Goal: Task Accomplishment & Management: Manage account settings

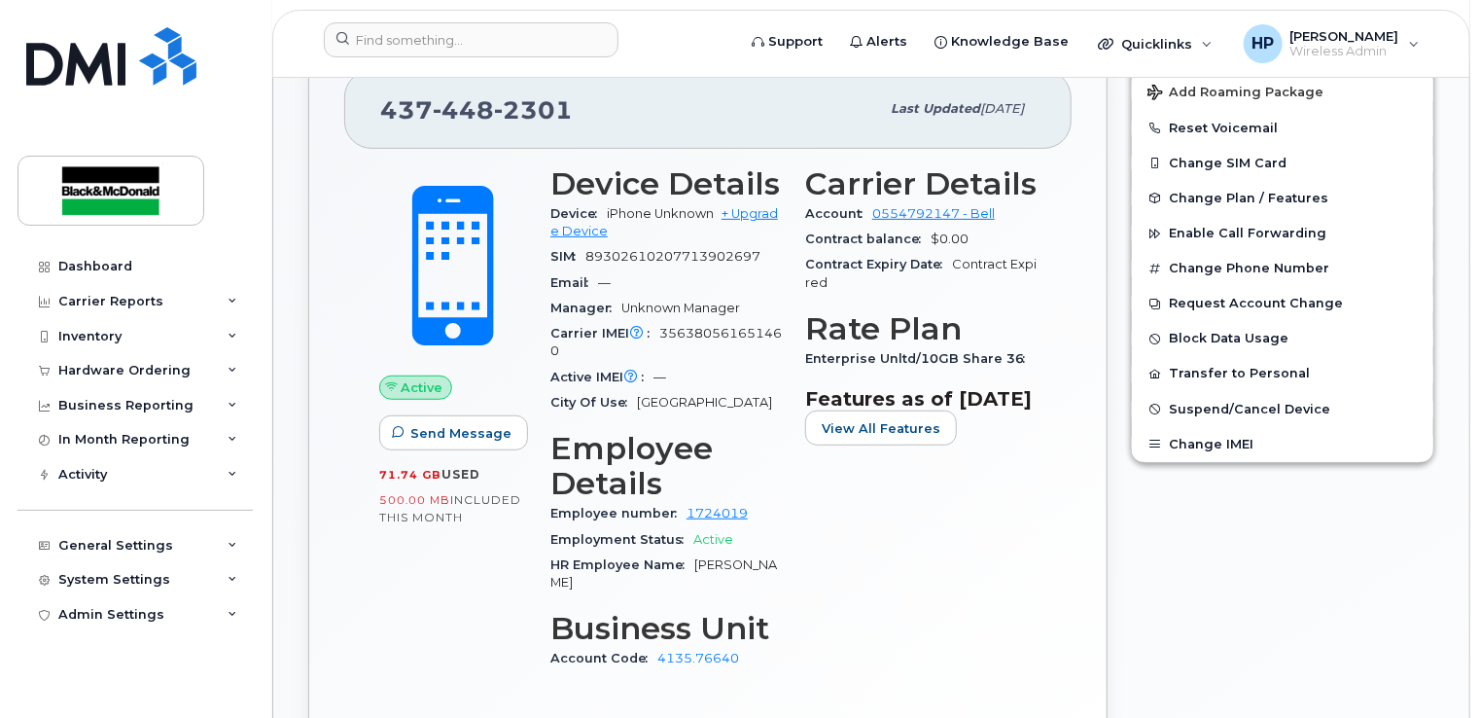
scroll to position [389, 0]
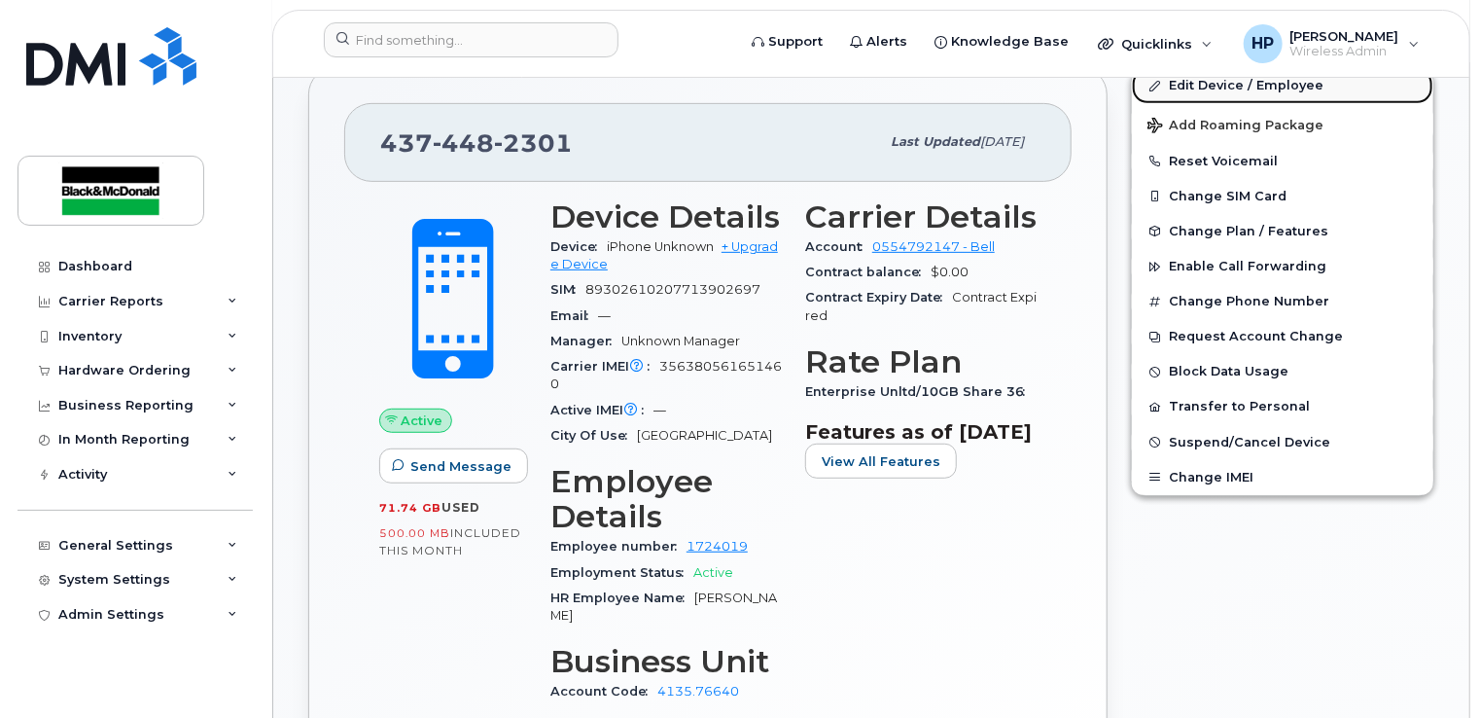
click at [1201, 87] on link "Edit Device / Employee" at bounding box center [1283, 85] width 302 height 35
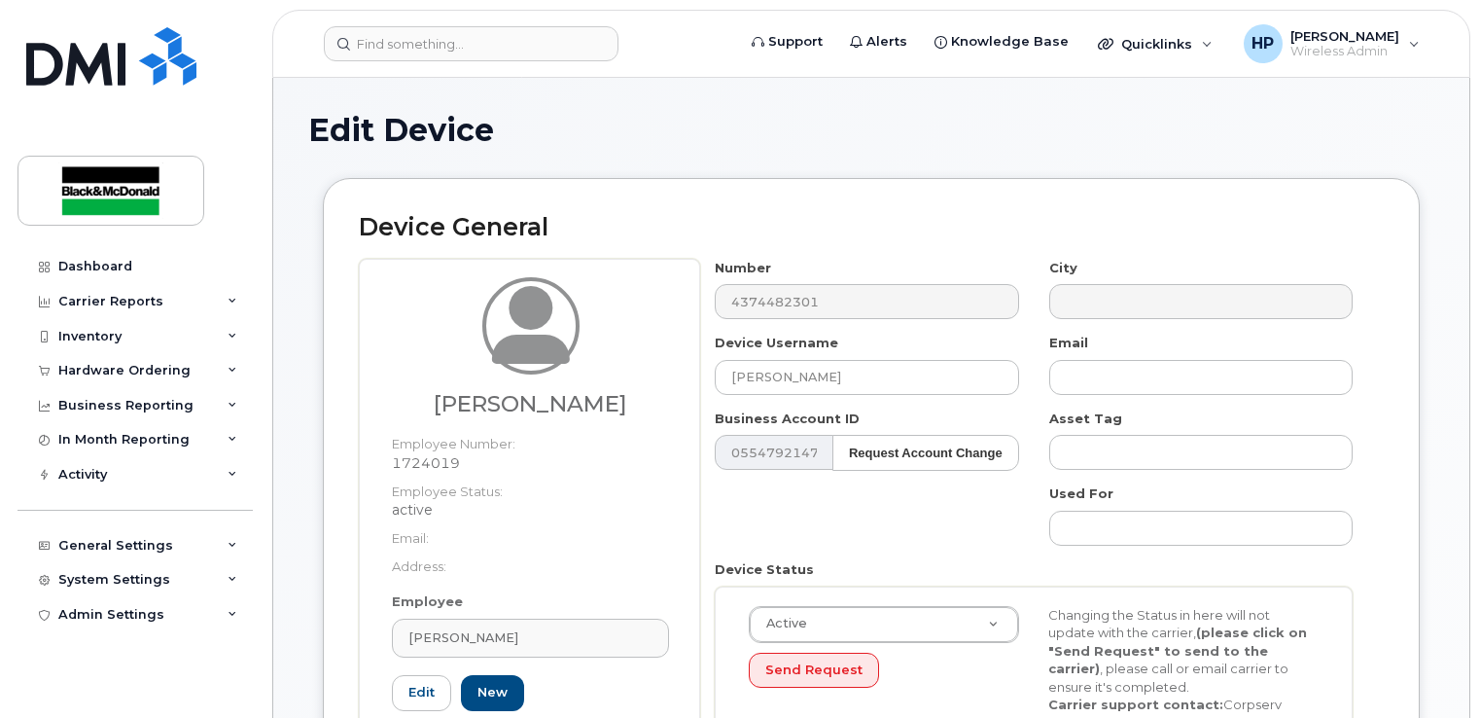
select select "33960189"
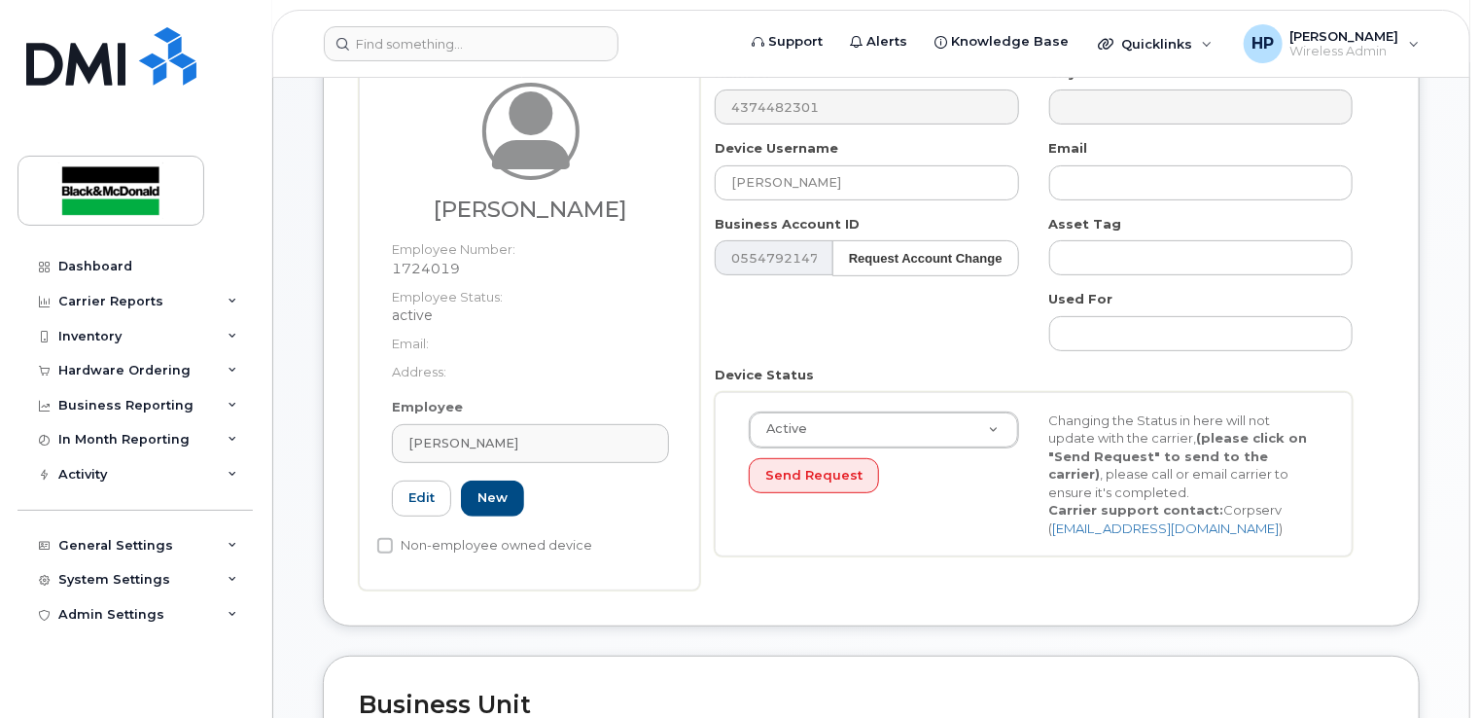
click at [431, 502] on div "Employee Manuel-Alejandro Cartagenae Type first three symbols or more 1724019 E…" at bounding box center [530, 465] width 306 height 135
drag, startPoint x: 604, startPoint y: 460, endPoint x: 445, endPoint y: 442, distance: 159.6
click at [445, 442] on div "Employee Manuel-Alejandro Cartagenae Type first three symbols or more 1724019 E…" at bounding box center [530, 465] width 306 height 135
click at [416, 516] on link "Edit" at bounding box center [421, 498] width 59 height 36
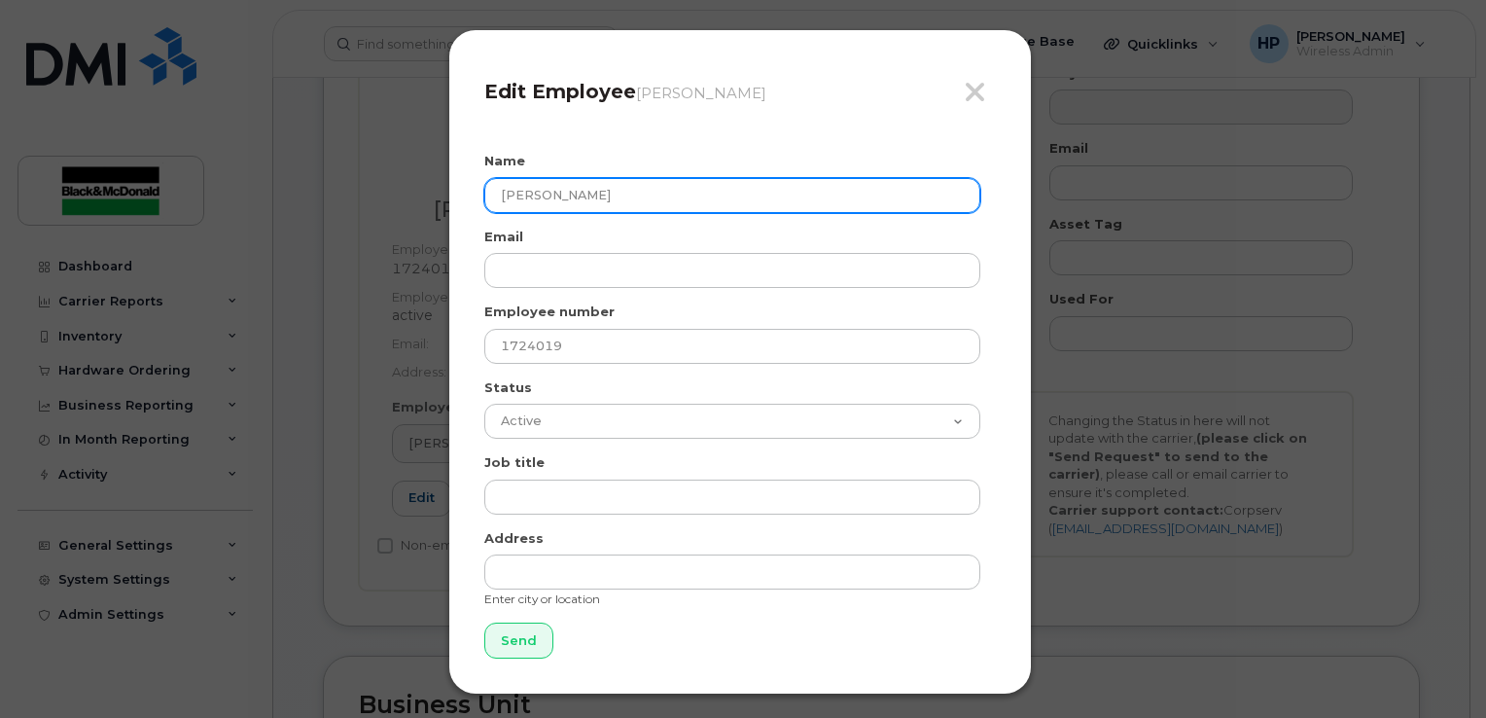
click at [681, 191] on input "[PERSON_NAME]" at bounding box center [732, 195] width 496 height 35
drag, startPoint x: 765, startPoint y: 196, endPoint x: 275, endPoint y: 175, distance: 490.7
click at [275, 175] on div "Close Edit Employee Manuel-Alejandro Cartagenae Name Manuel-Alejandro Cartagena…" at bounding box center [743, 359] width 1486 height 718
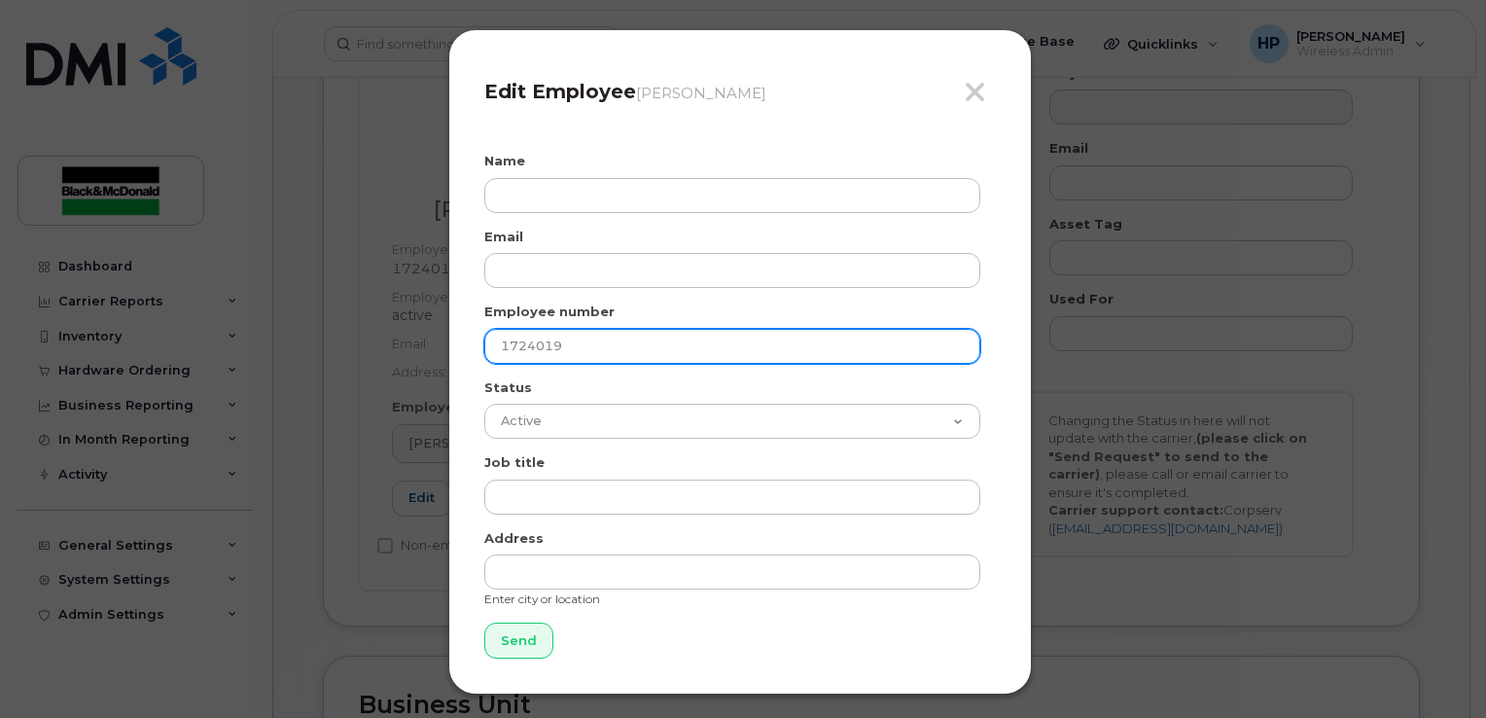
drag, startPoint x: 590, startPoint y: 358, endPoint x: 346, endPoint y: 357, distance: 244.1
click at [346, 357] on div "Close Edit Employee Manuel-Alejandro Cartagenae Name Email Employee number 1724…" at bounding box center [743, 359] width 1486 height 718
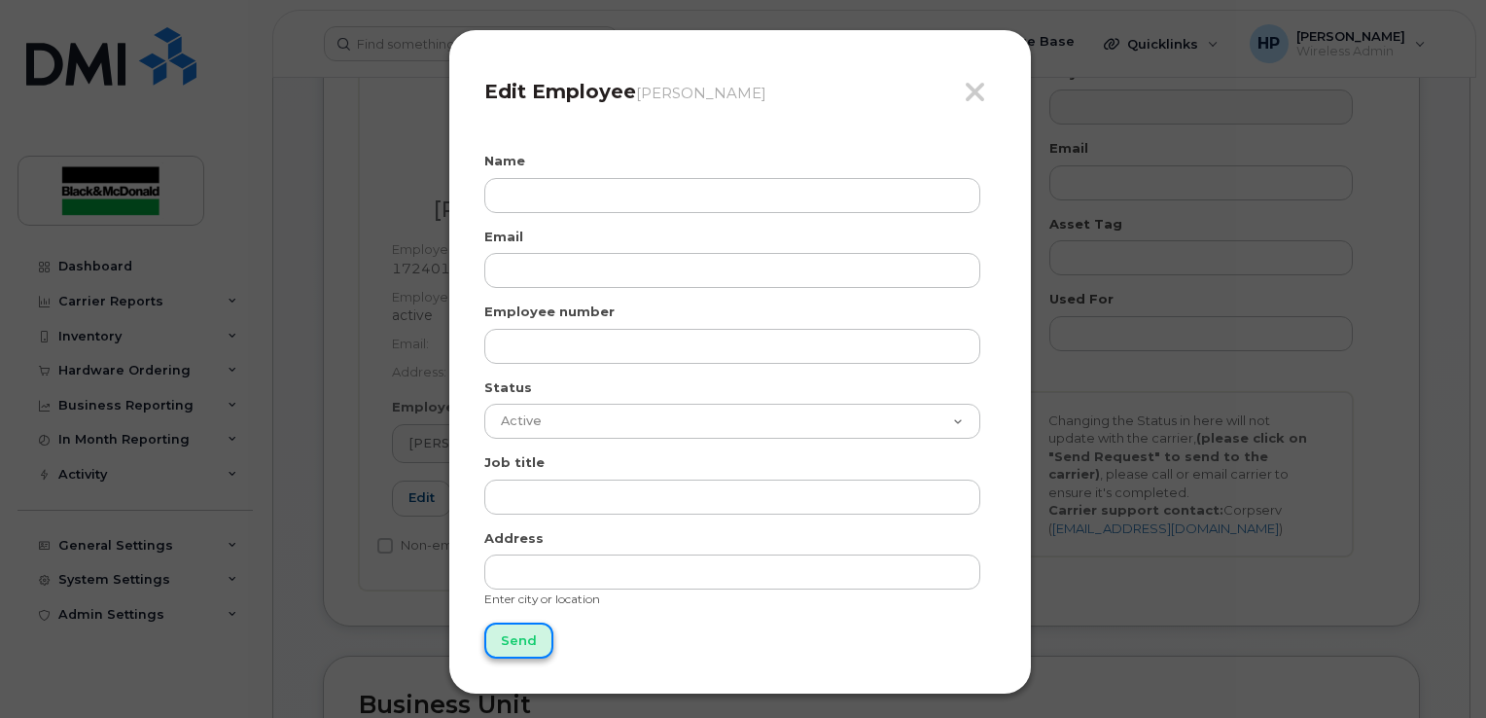
click at [502, 634] on input "Send" at bounding box center [518, 640] width 69 height 36
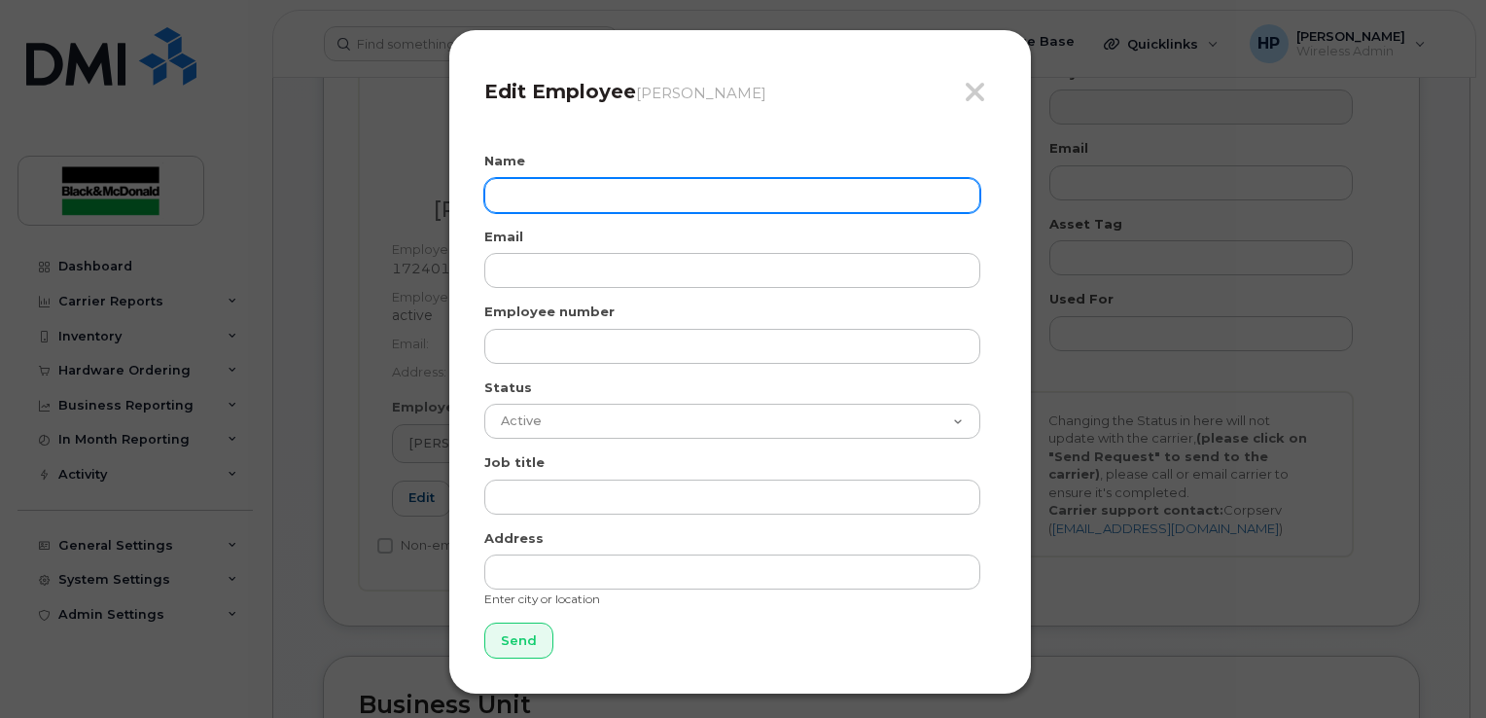
click at [603, 179] on input "text" at bounding box center [732, 195] width 496 height 35
type input "albit saji"
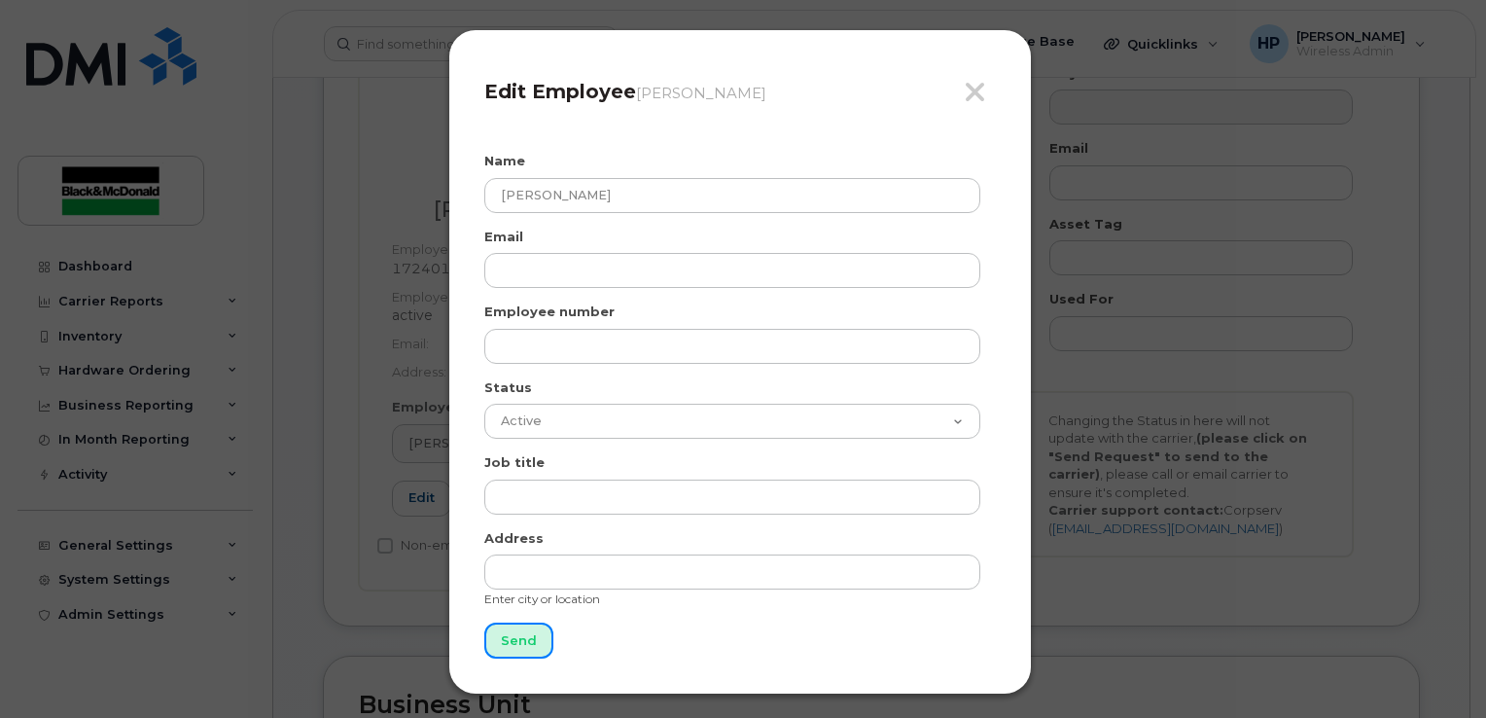
click at [514, 628] on input "Send" at bounding box center [518, 640] width 69 height 36
type input "Send"
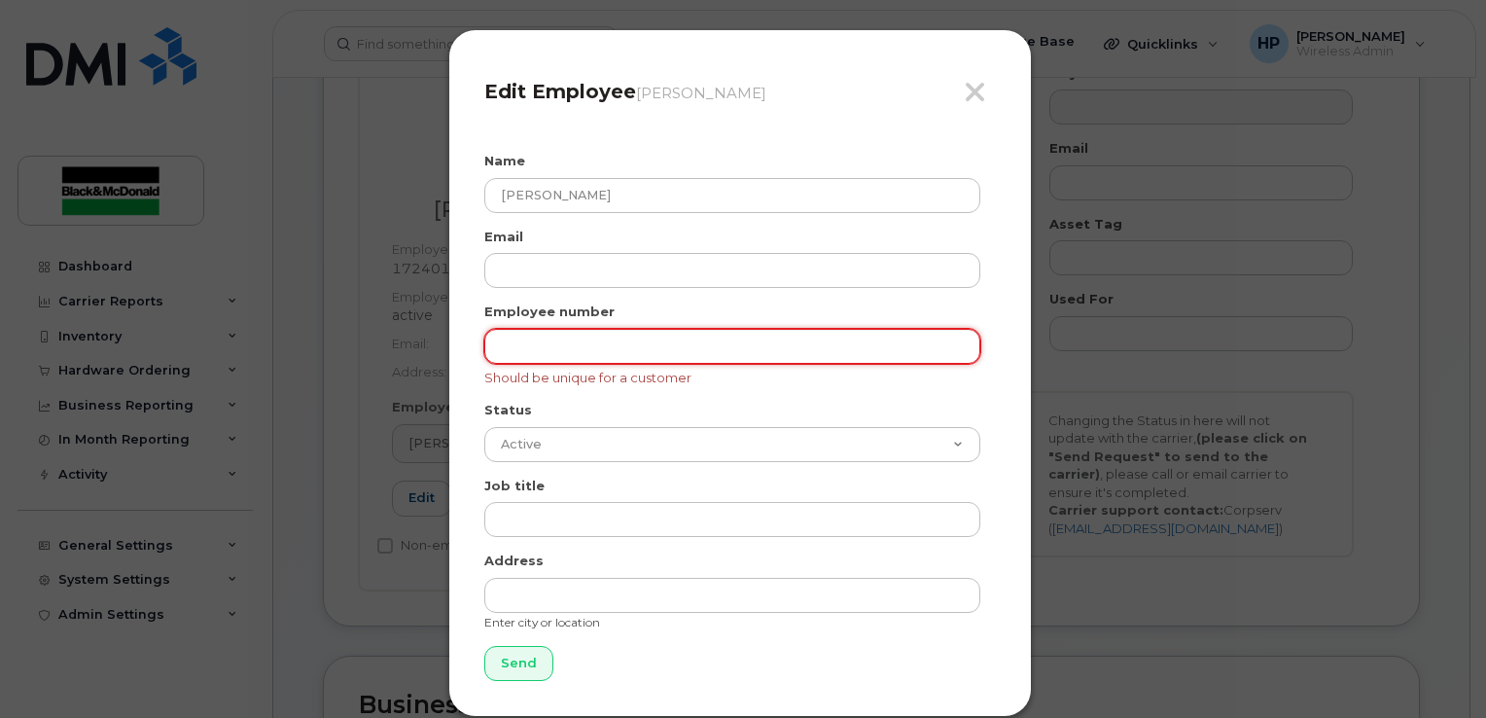
click at [525, 348] on input "text" at bounding box center [732, 346] width 496 height 35
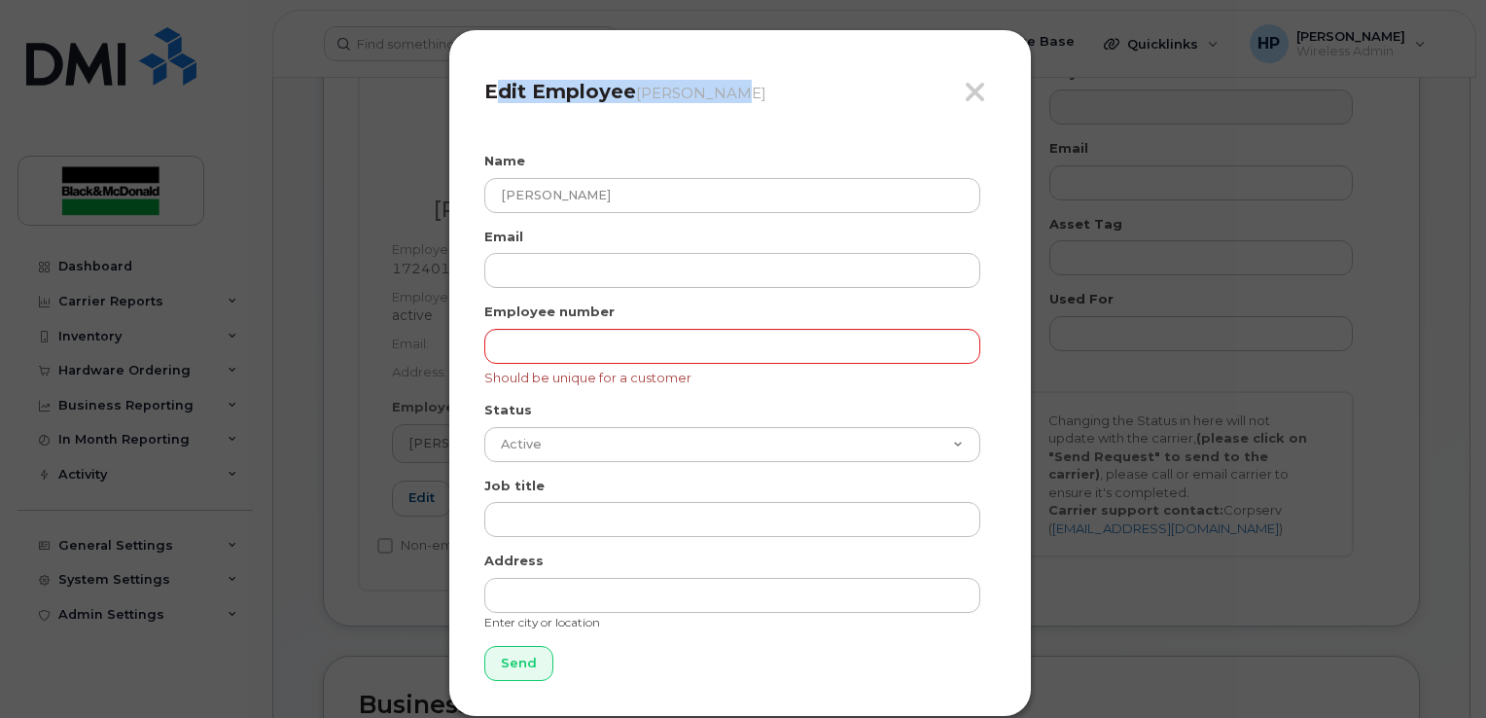
drag, startPoint x: 724, startPoint y: 42, endPoint x: 200, endPoint y: 41, distance: 523.3
click at [200, 41] on div "Close Edit Employee Manuel-Alejandro Cartagenae Name albit saji Email Employee …" at bounding box center [743, 359] width 1486 height 718
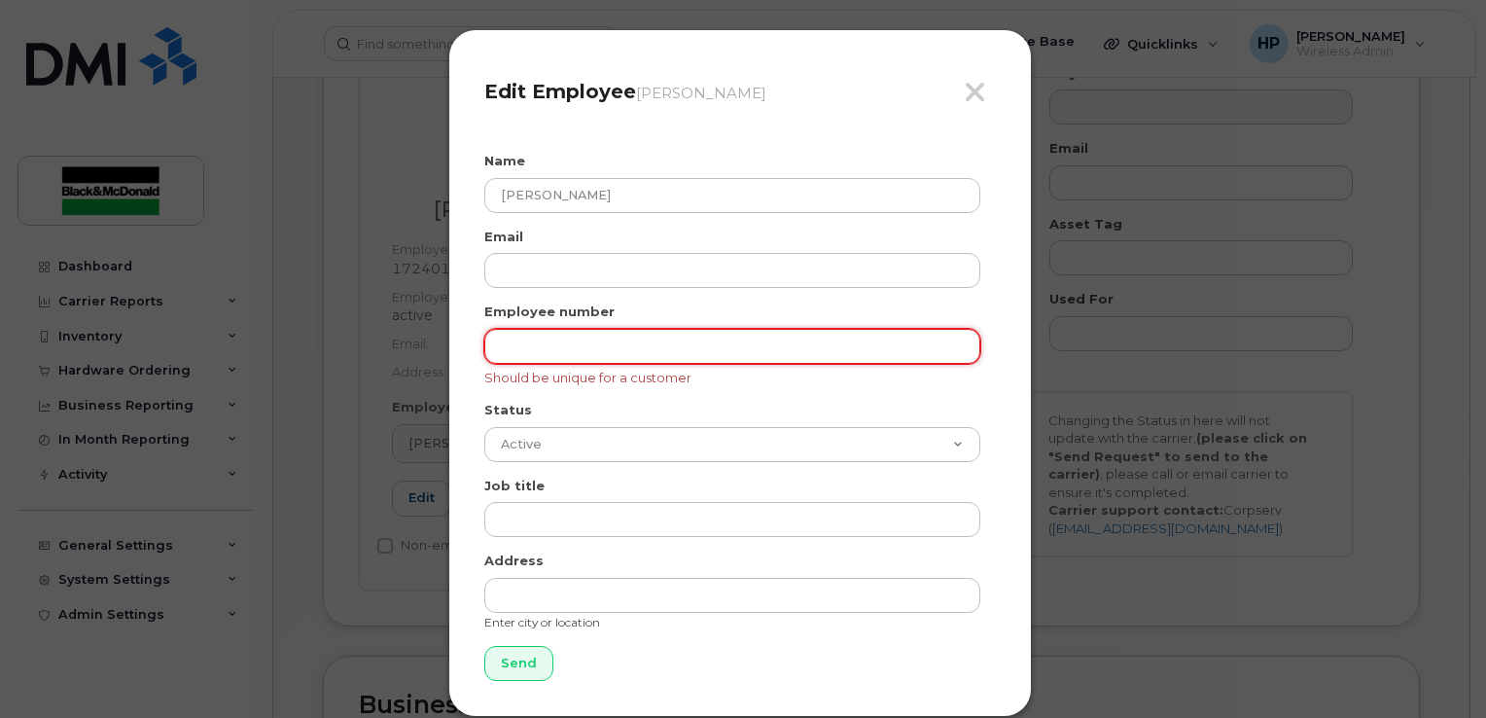
click at [528, 351] on input "text" at bounding box center [732, 346] width 496 height 35
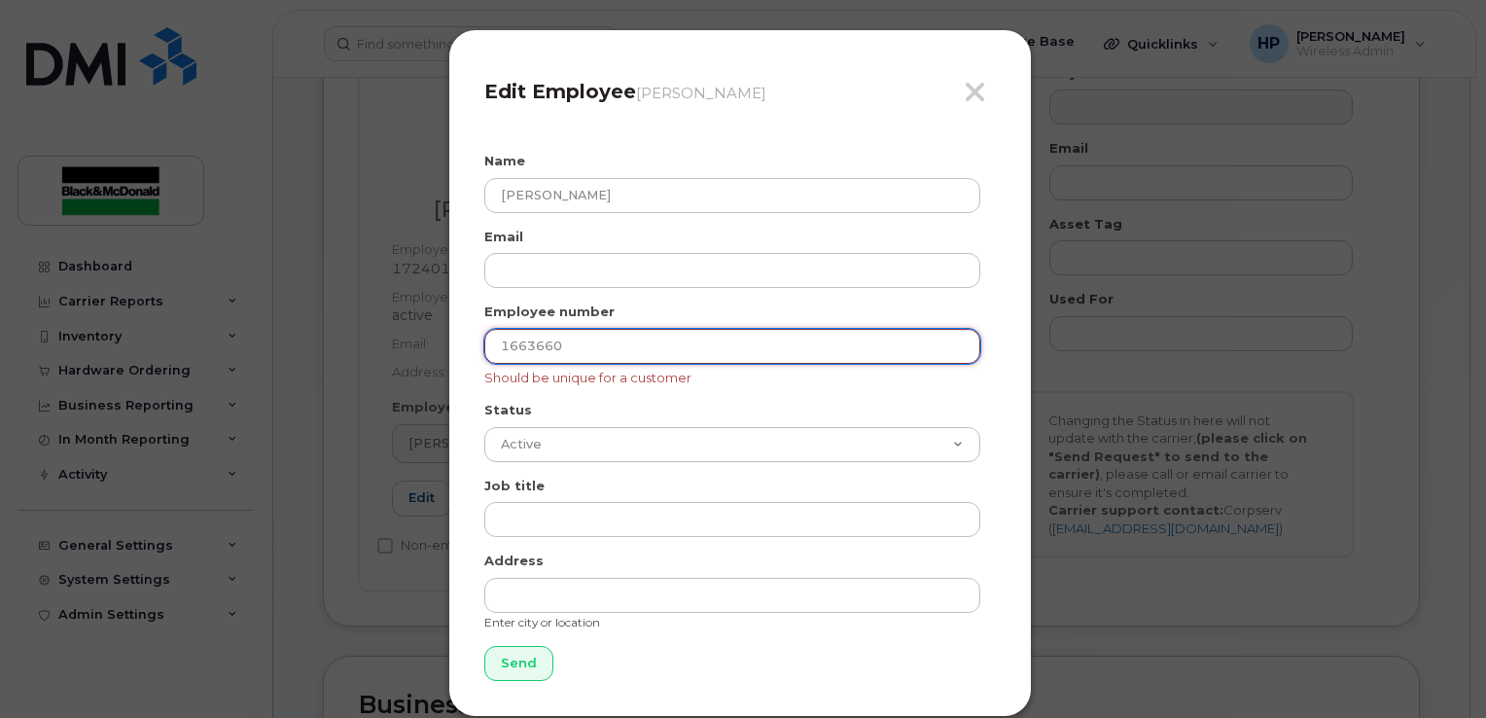
type input "1663660"
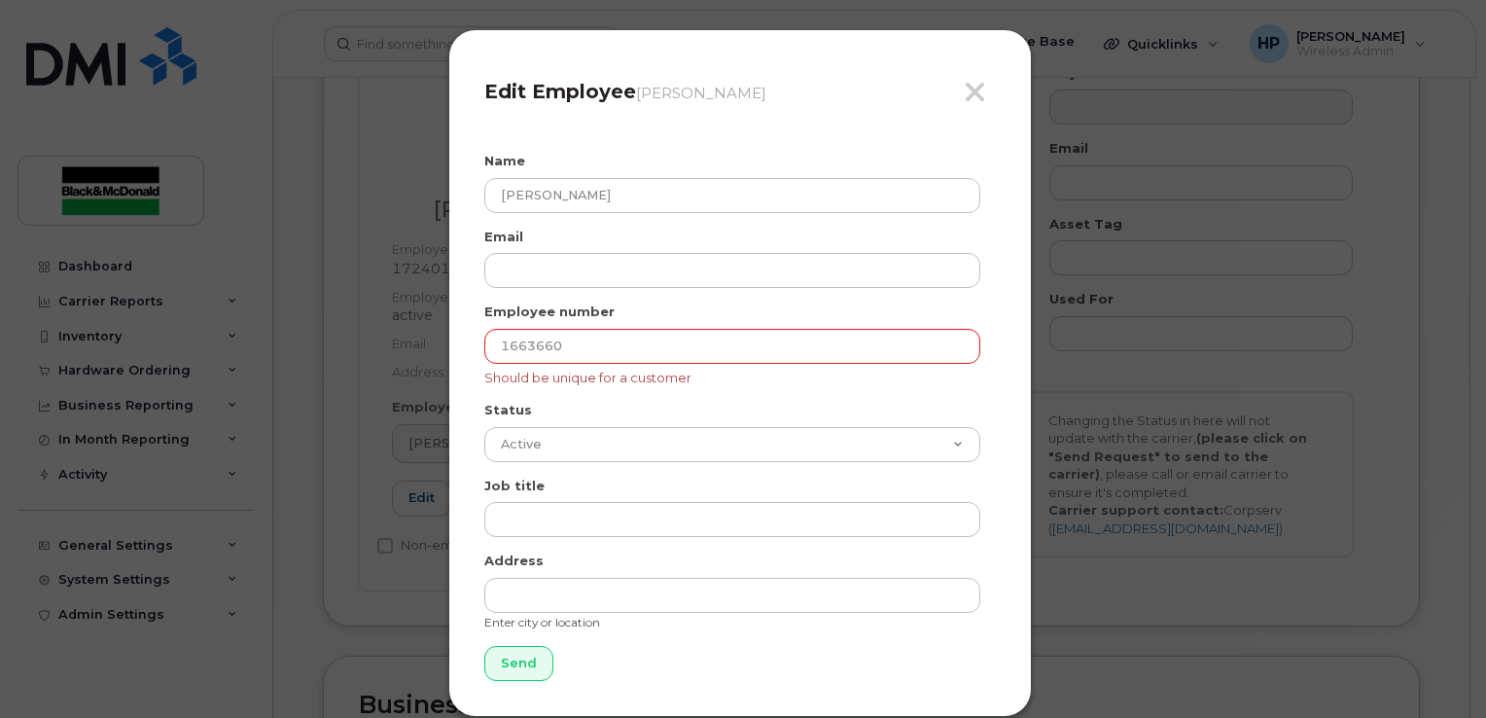
click at [599, 693] on div "Close Edit Employee Manuel-Alejandro Cartagenae Name albit saji Email Employee …" at bounding box center [740, 373] width 584 height 688
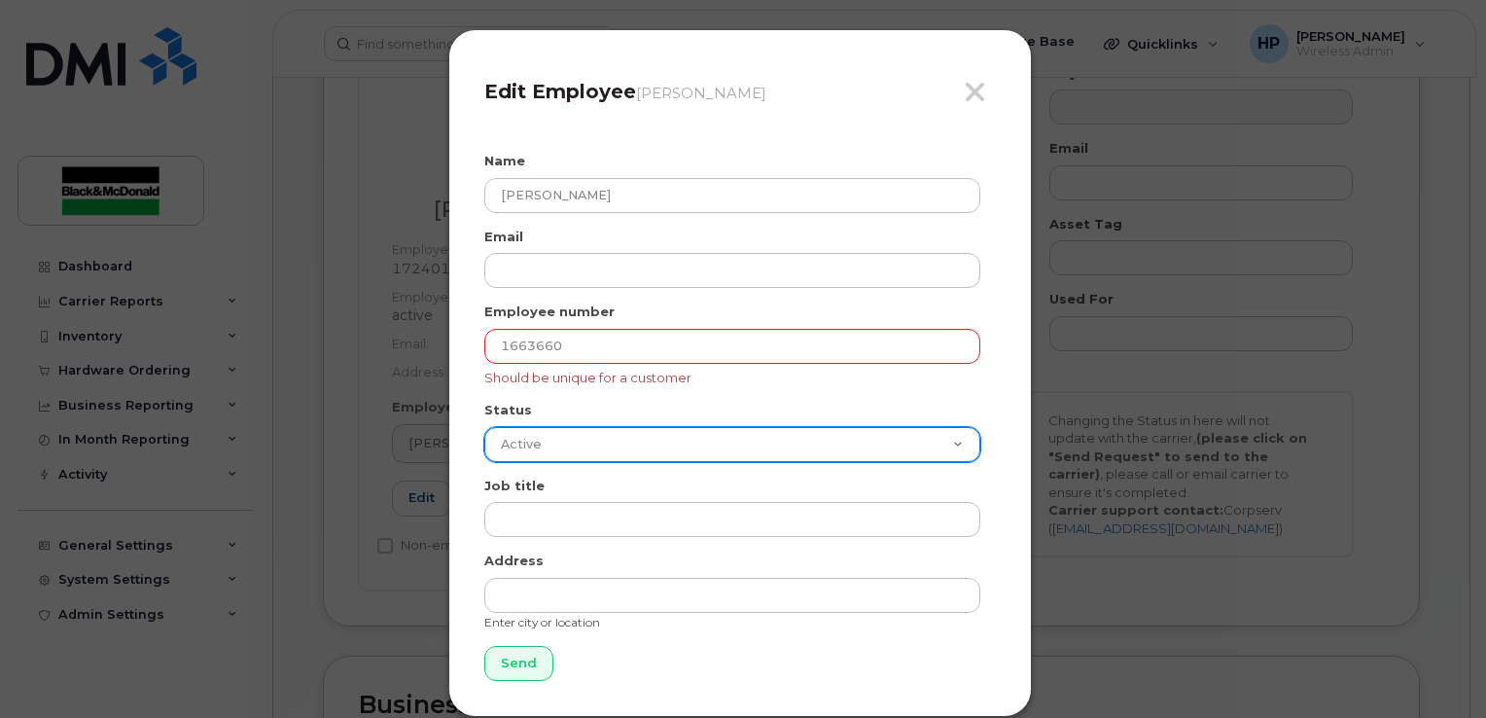
click at [560, 427] on select "Active On-Leave Long Term Short Term Maternity Leave Temp Layoff Inactive" at bounding box center [732, 444] width 496 height 35
click at [484, 427] on select "Active On-Leave Long Term Short Term Maternity Leave Temp Layoff Inactive" at bounding box center [732, 444] width 496 height 35
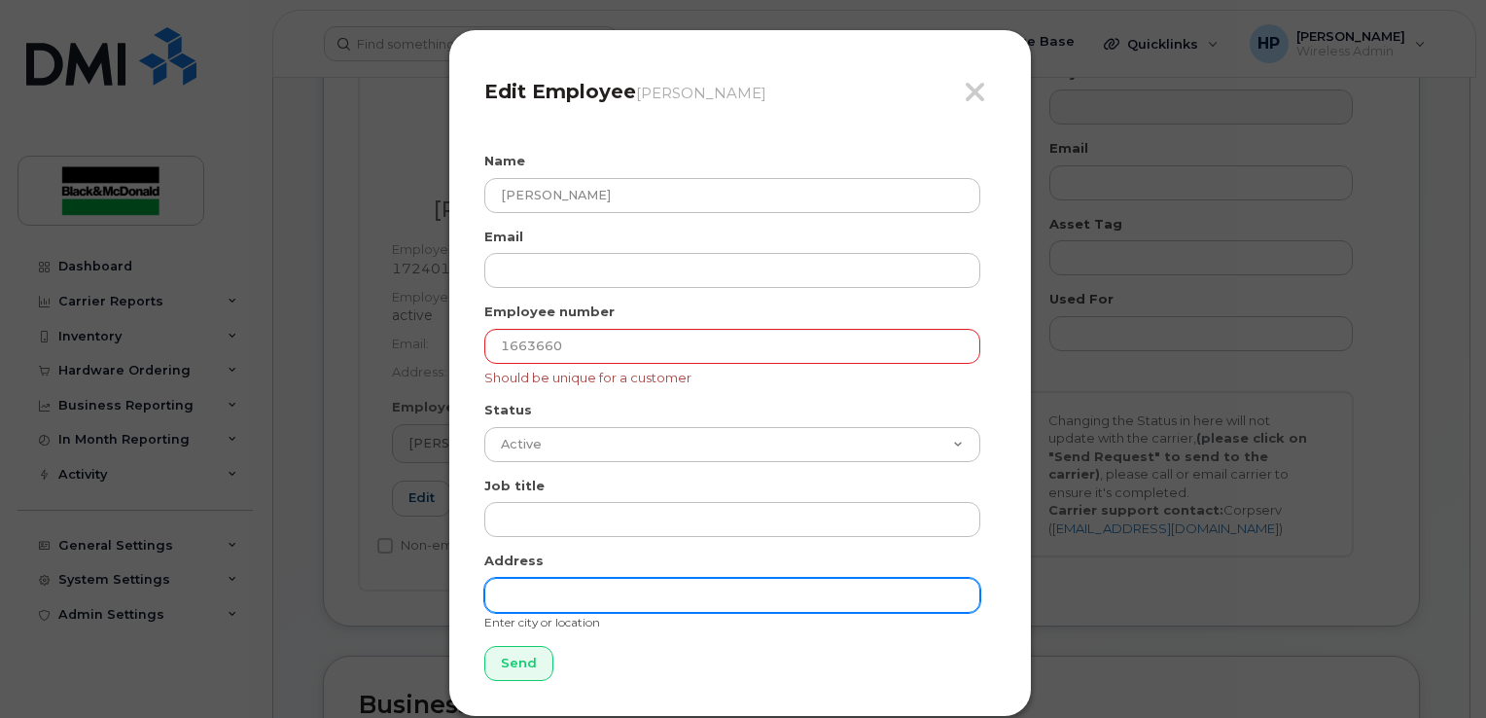
click at [544, 578] on input "text" at bounding box center [732, 595] width 496 height 35
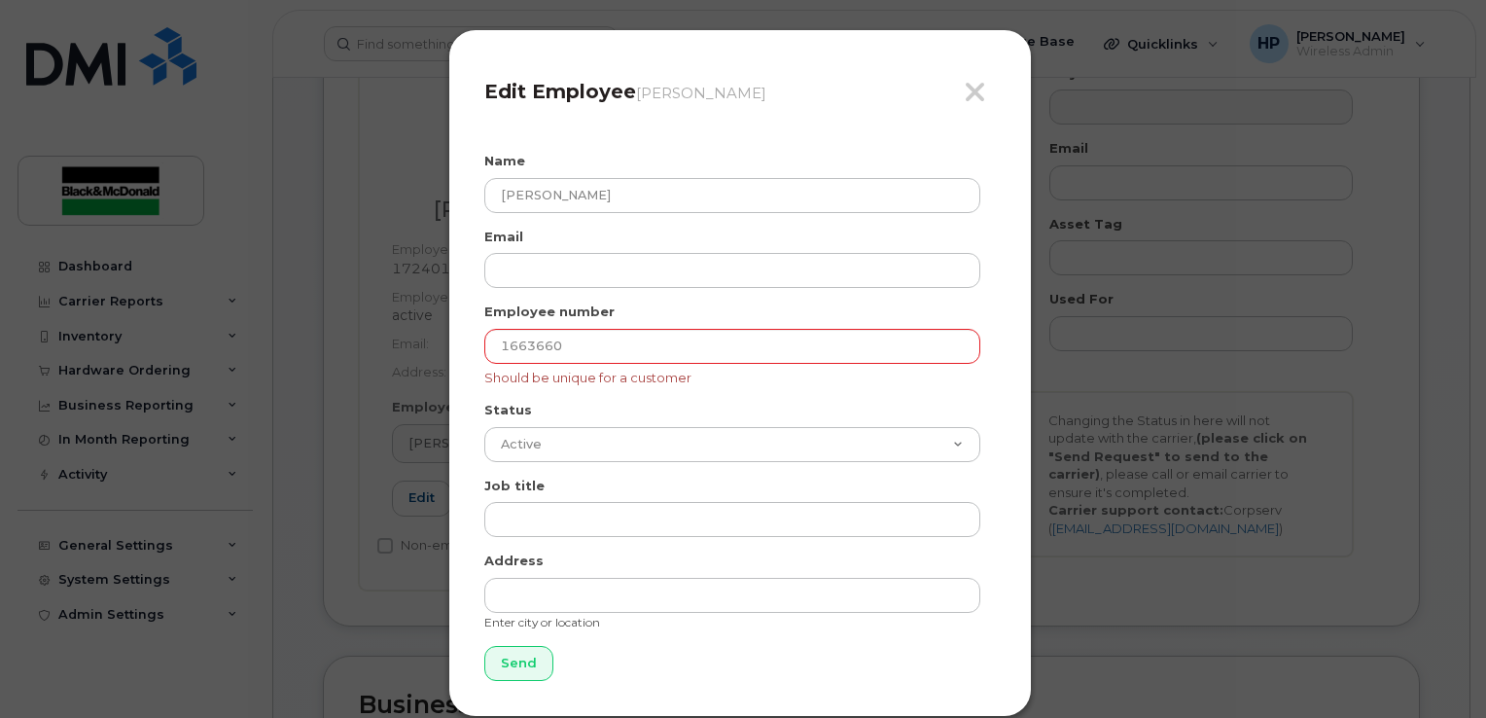
drag, startPoint x: 804, startPoint y: 686, endPoint x: 794, endPoint y: 671, distance: 18.1
click at [804, 686] on div "Close Edit Employee Manuel-Alejandro Cartagenae Name albit saji Email Employee …" at bounding box center [740, 373] width 584 height 688
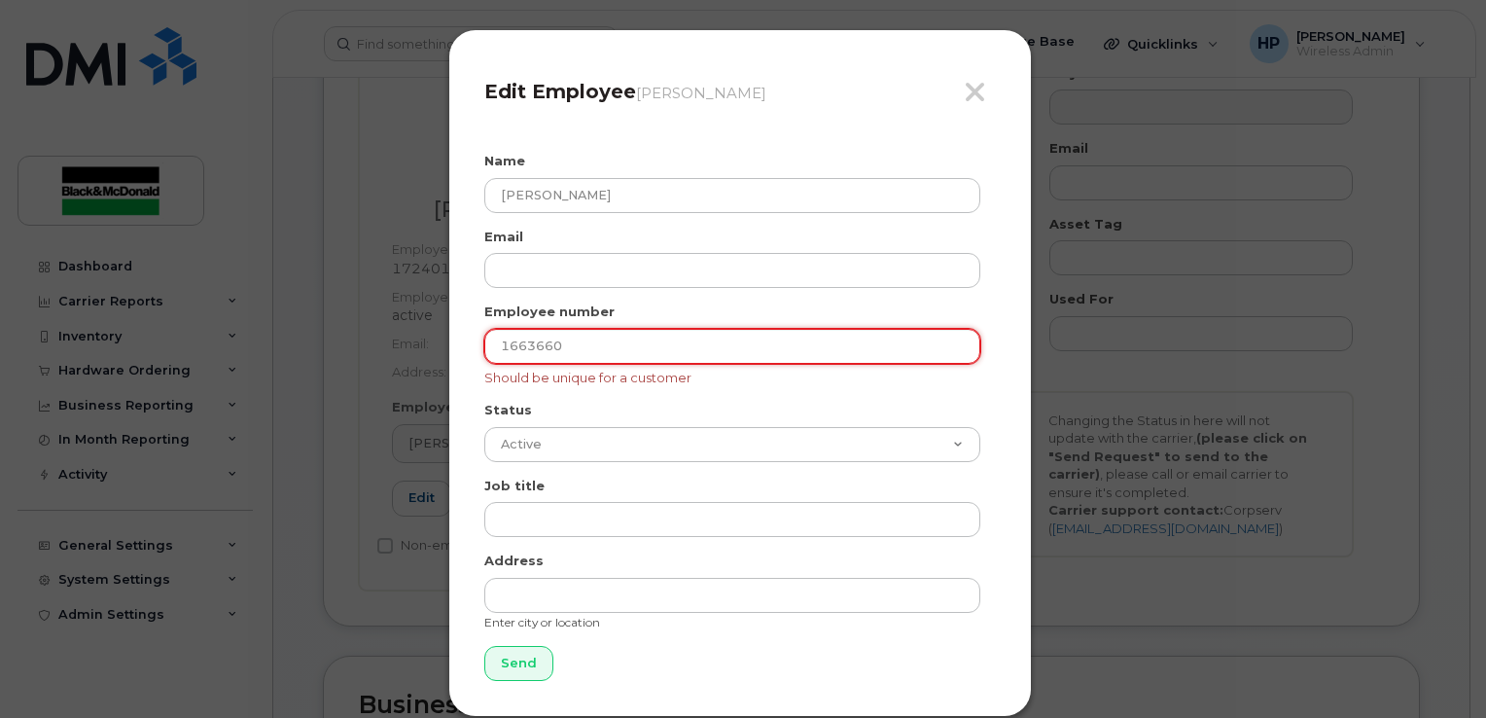
click at [586, 348] on input "1663660" at bounding box center [732, 346] width 496 height 35
click at [500, 337] on input "1663660" at bounding box center [732, 346] width 496 height 35
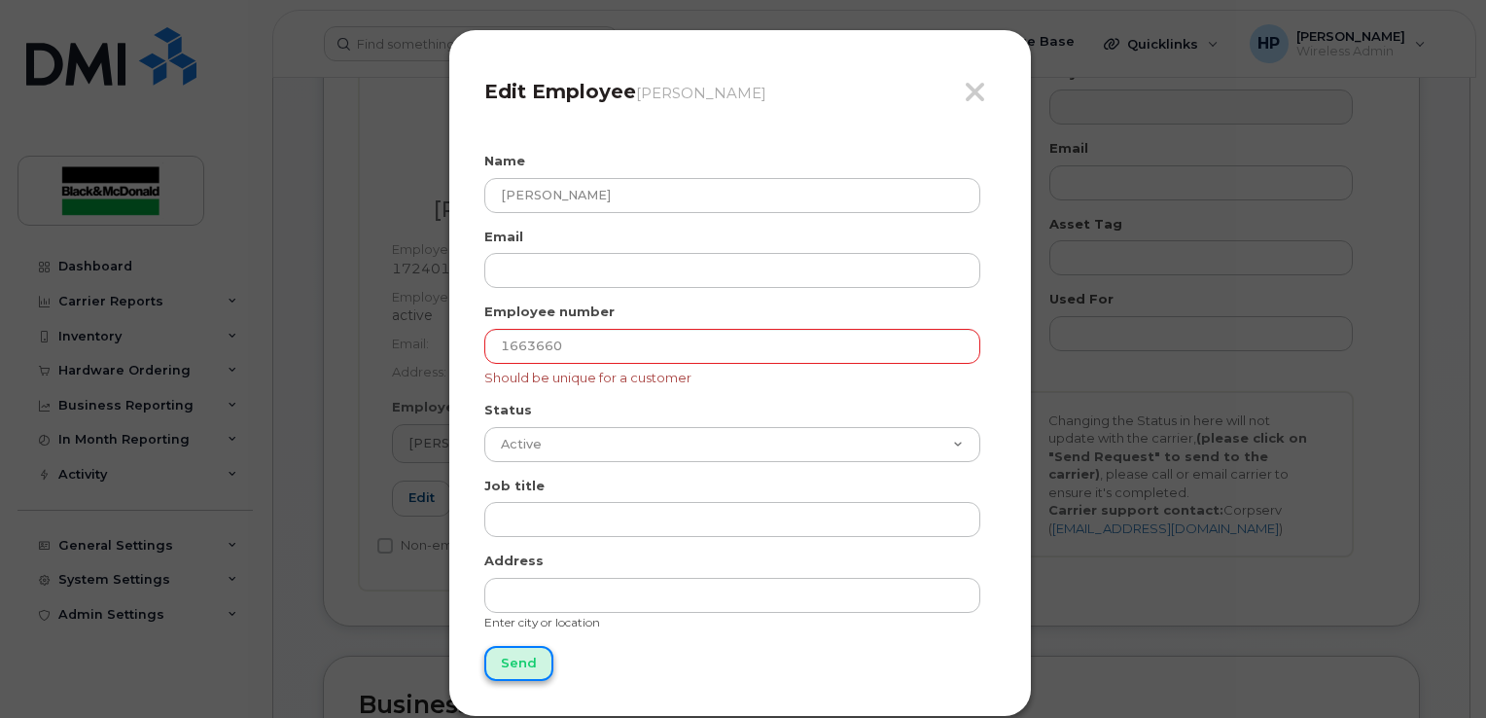
click at [504, 667] on input "Send" at bounding box center [518, 664] width 69 height 36
type input "Send"
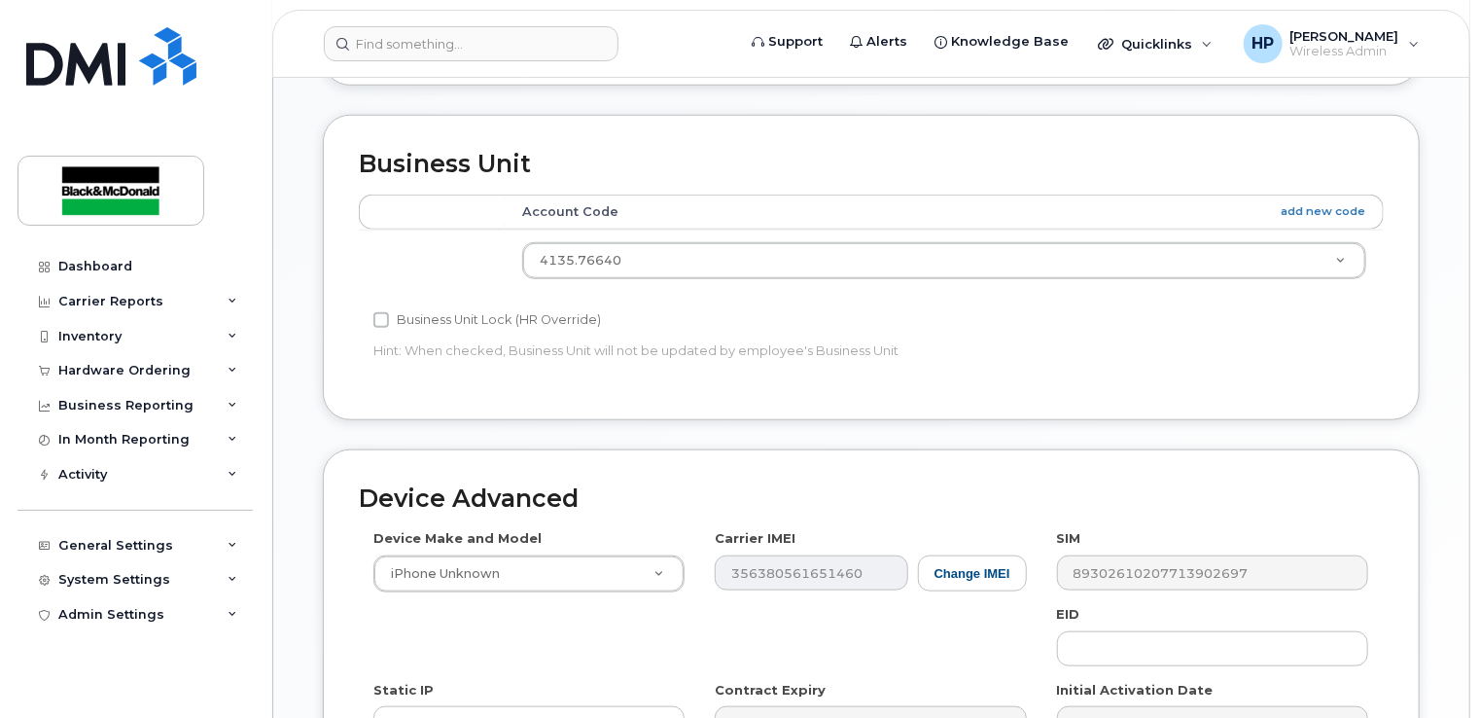
scroll to position [973, 0]
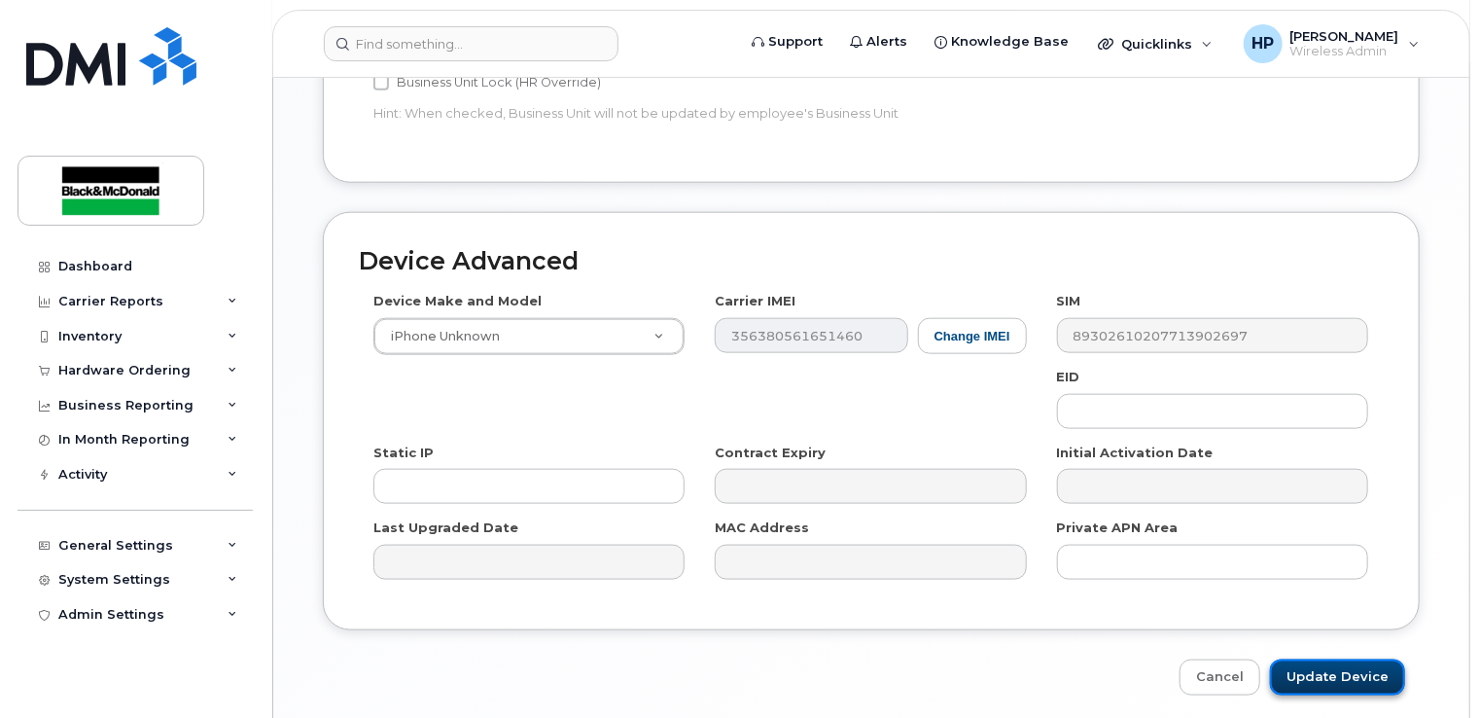
click at [1346, 676] on input "Update Device" at bounding box center [1337, 677] width 135 height 36
type input "Saving..."
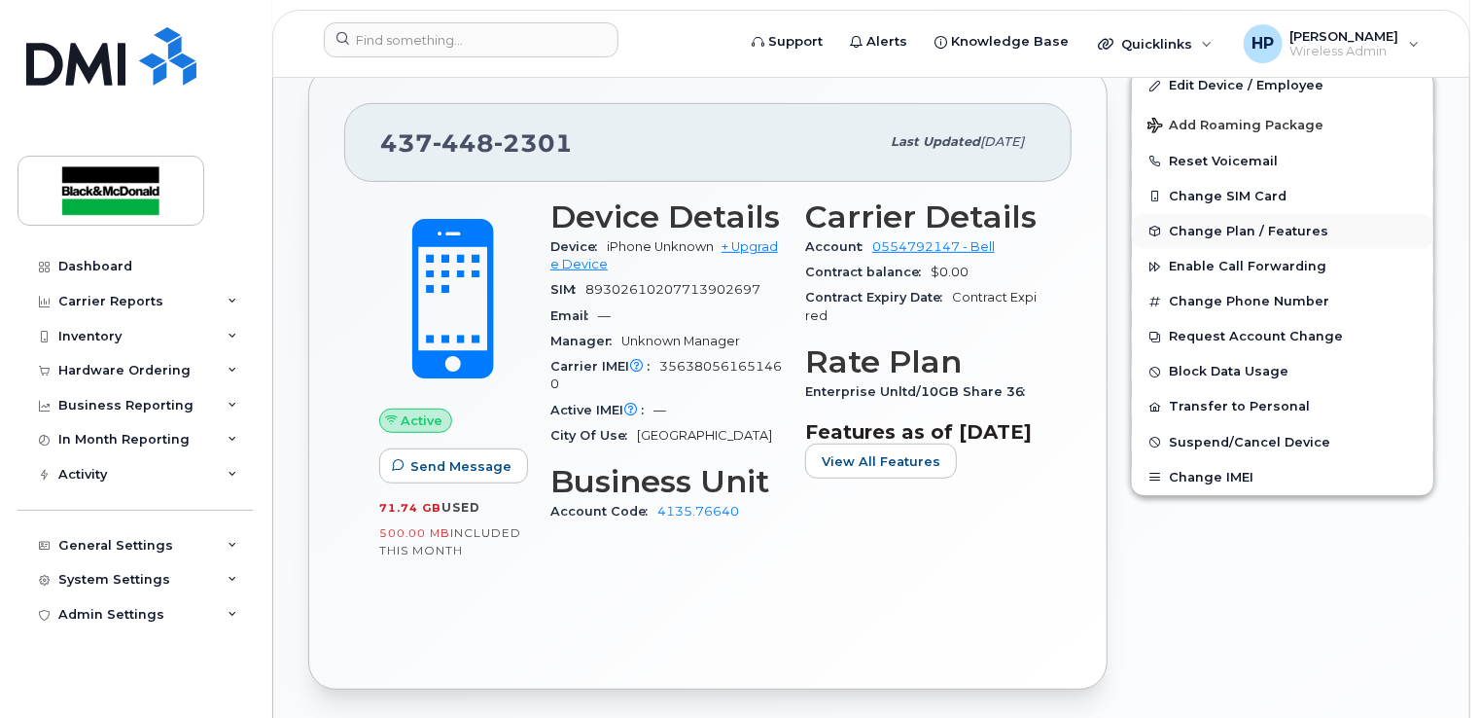
scroll to position [195, 0]
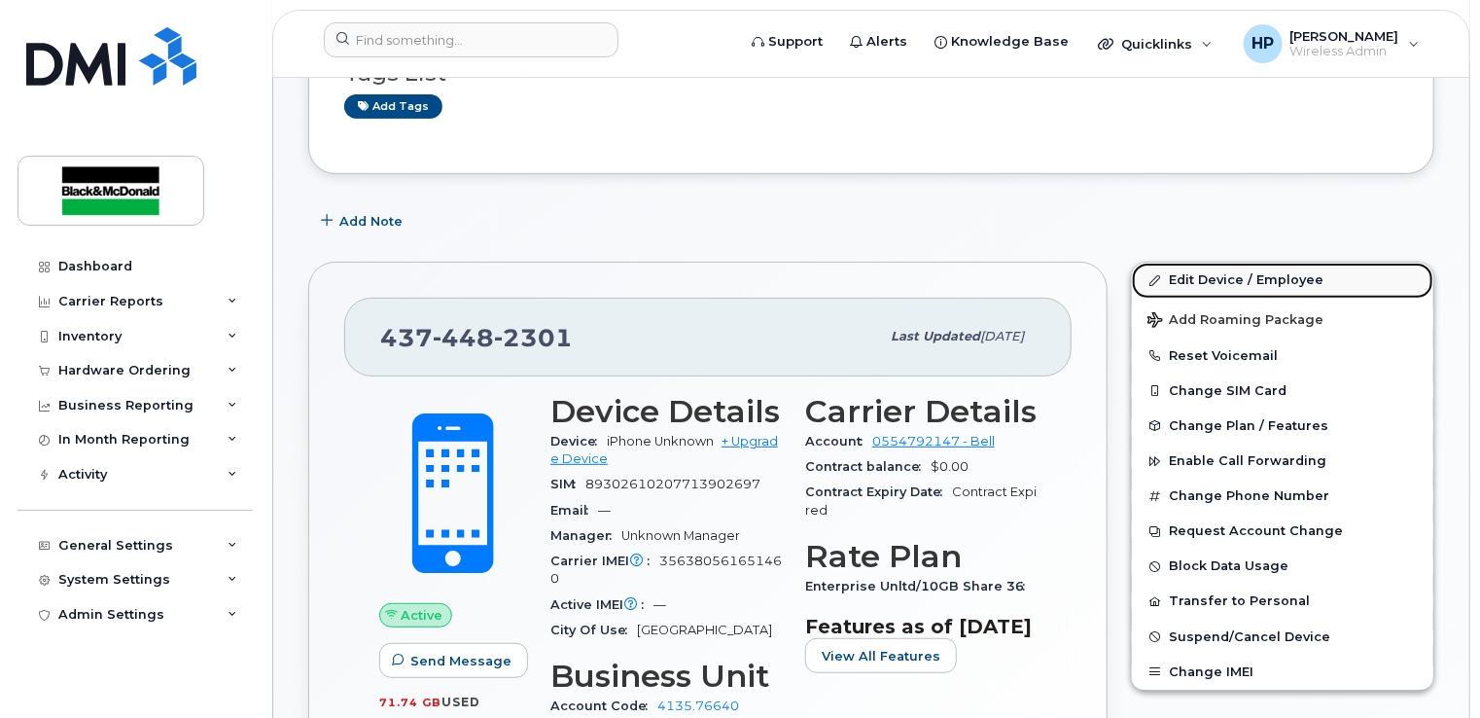
click at [1232, 270] on link "Edit Device / Employee" at bounding box center [1283, 280] width 302 height 35
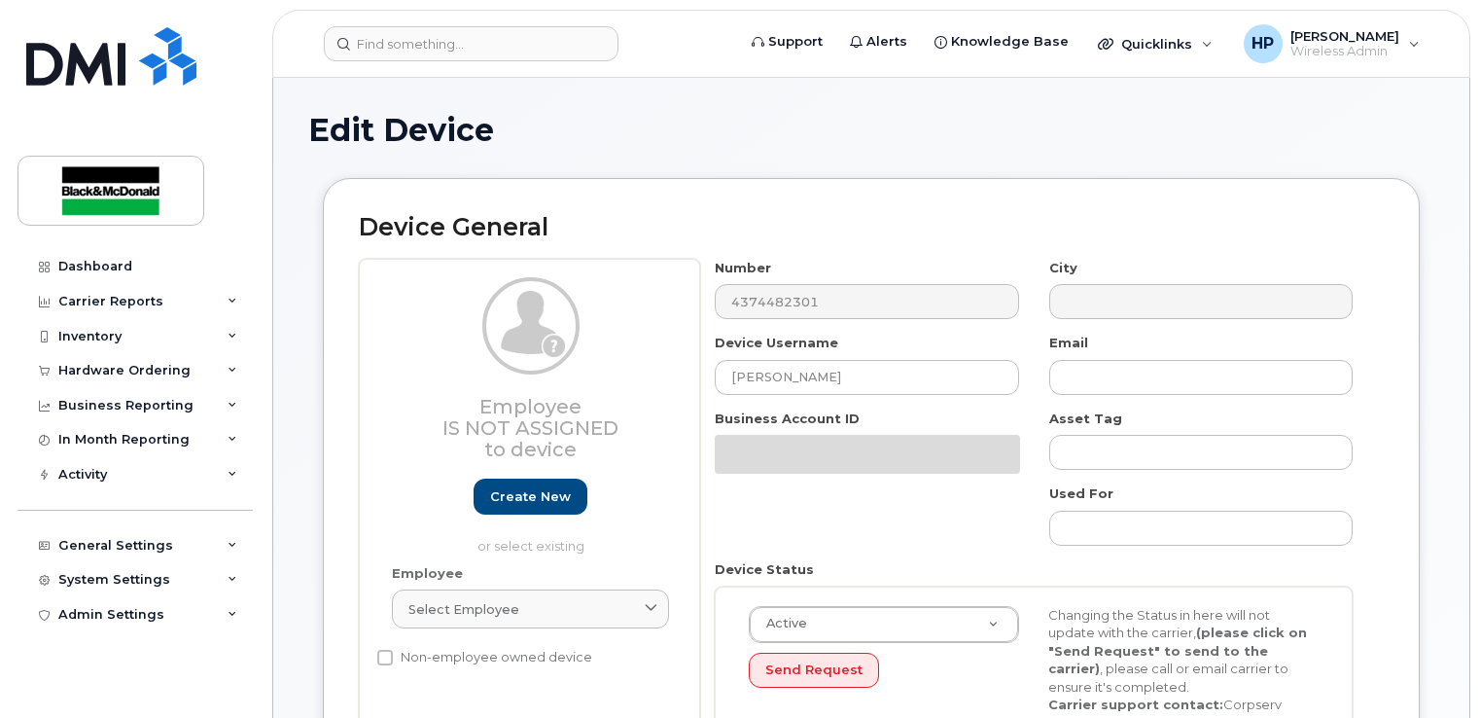
select select "33960189"
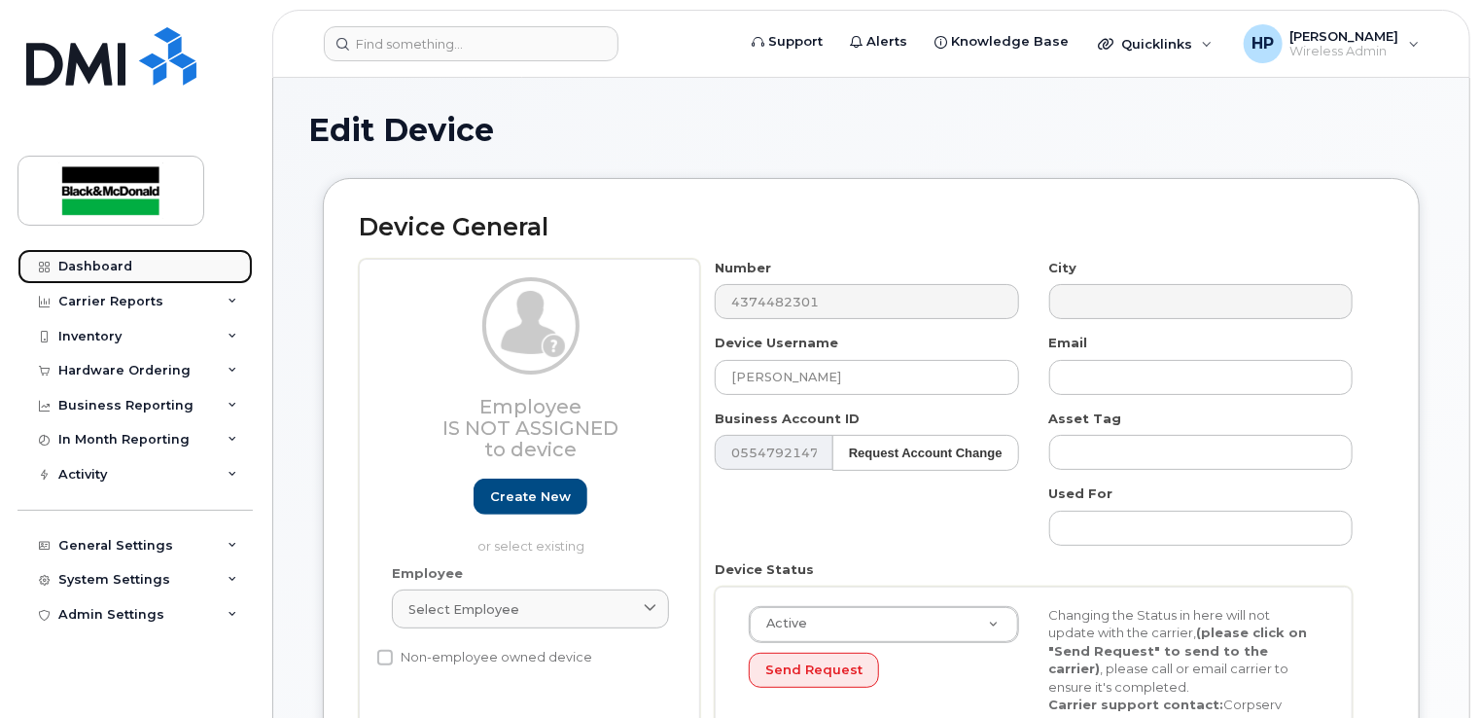
click at [83, 259] on div "Dashboard" at bounding box center [95, 267] width 74 height 16
